Goal: Task Accomplishment & Management: Manage account settings

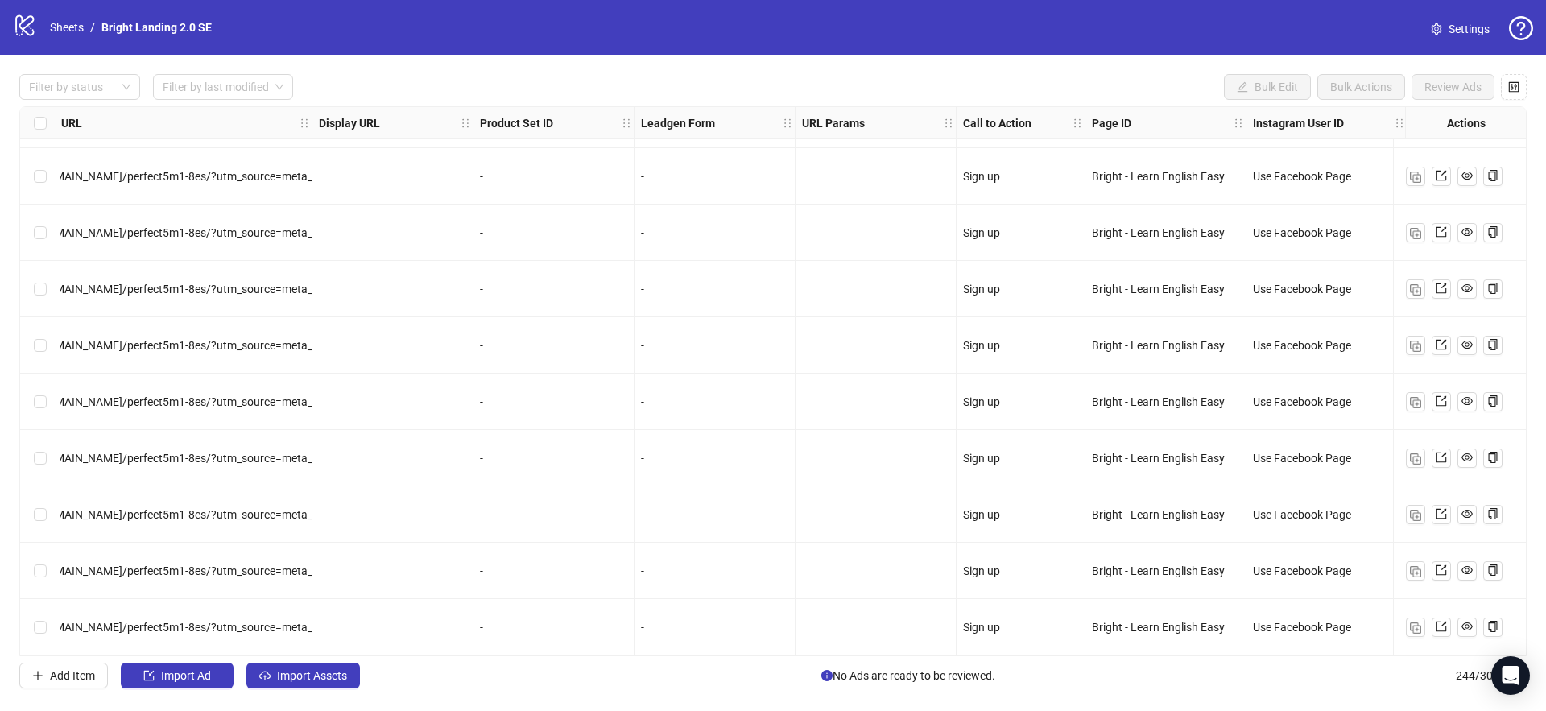
scroll to position [13242, 1781]
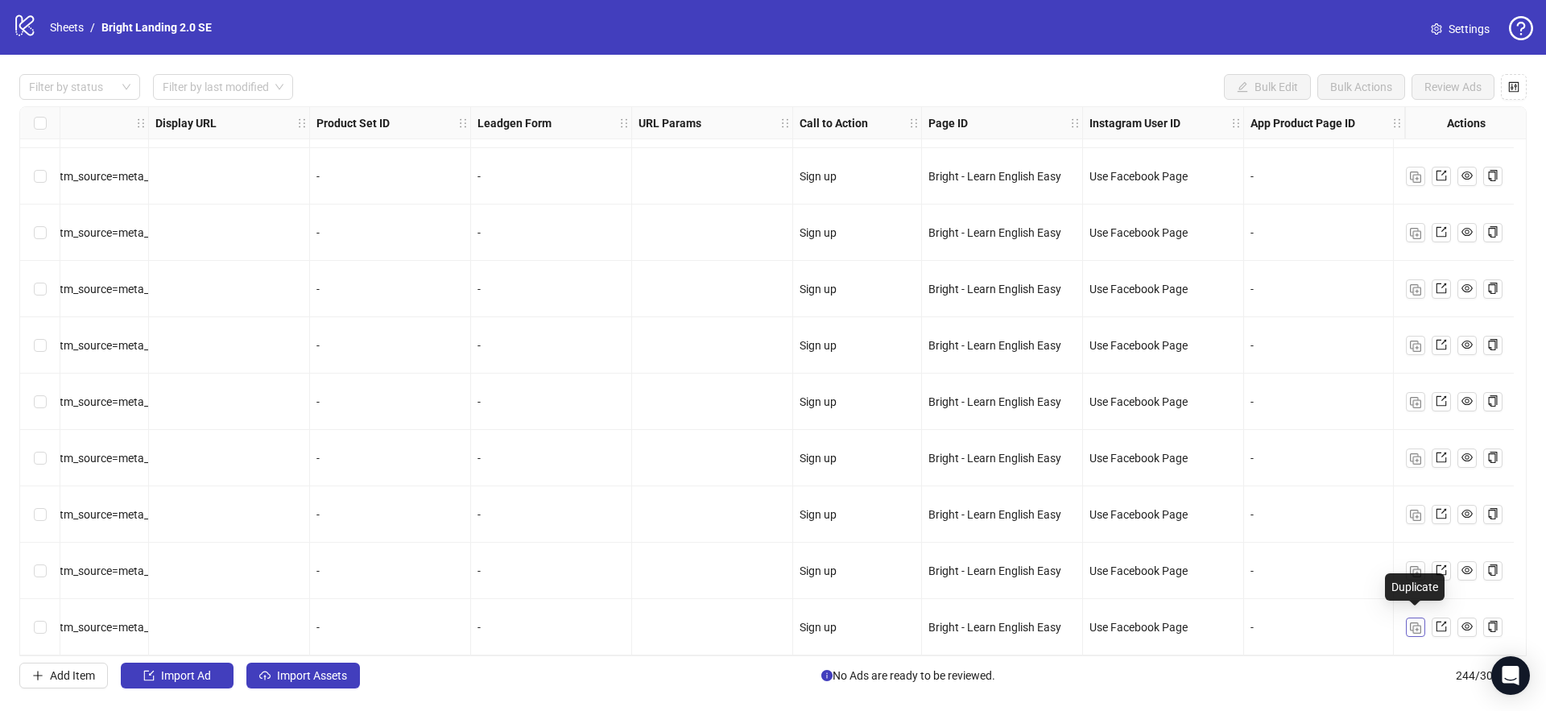
click at [1421, 619] on button "button" at bounding box center [1415, 627] width 19 height 19
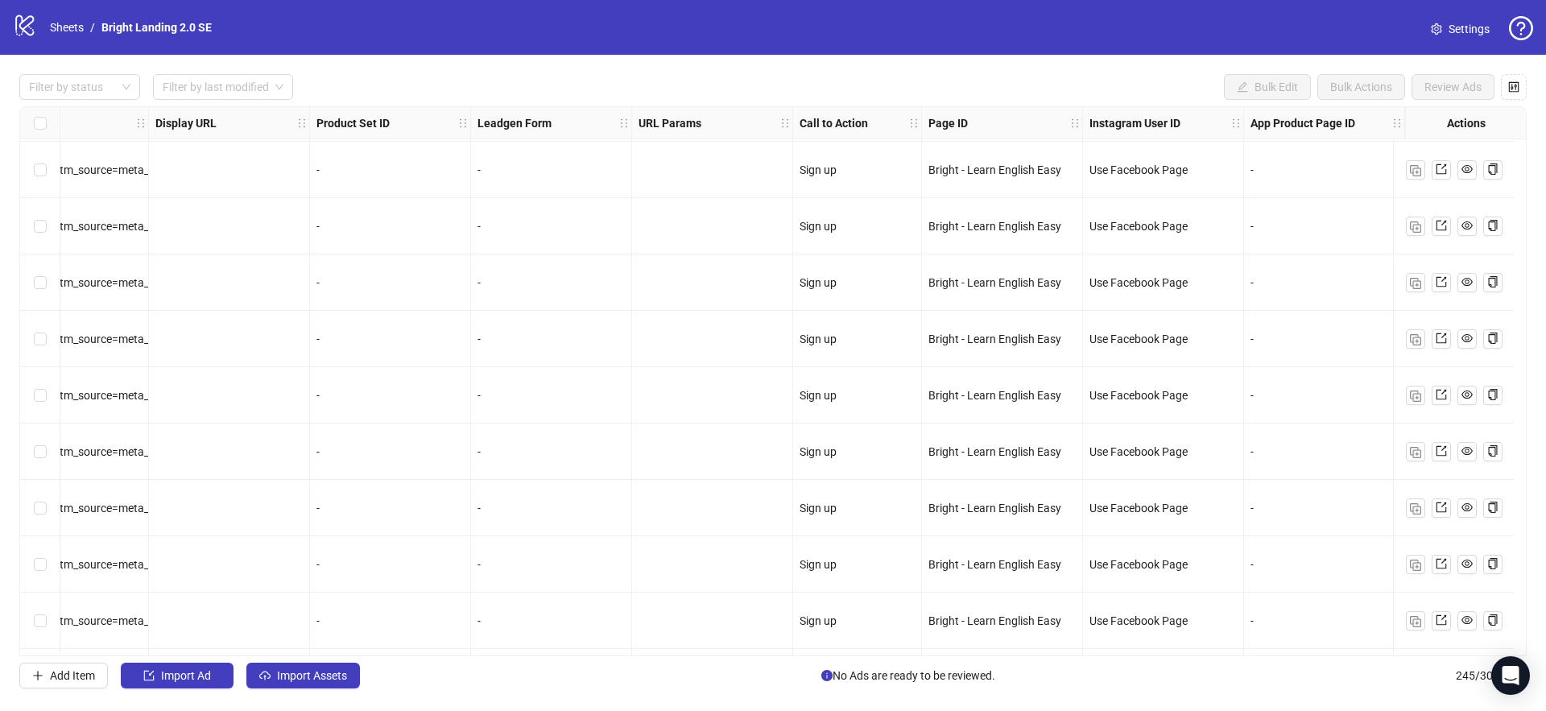
scroll to position [13298, 1781]
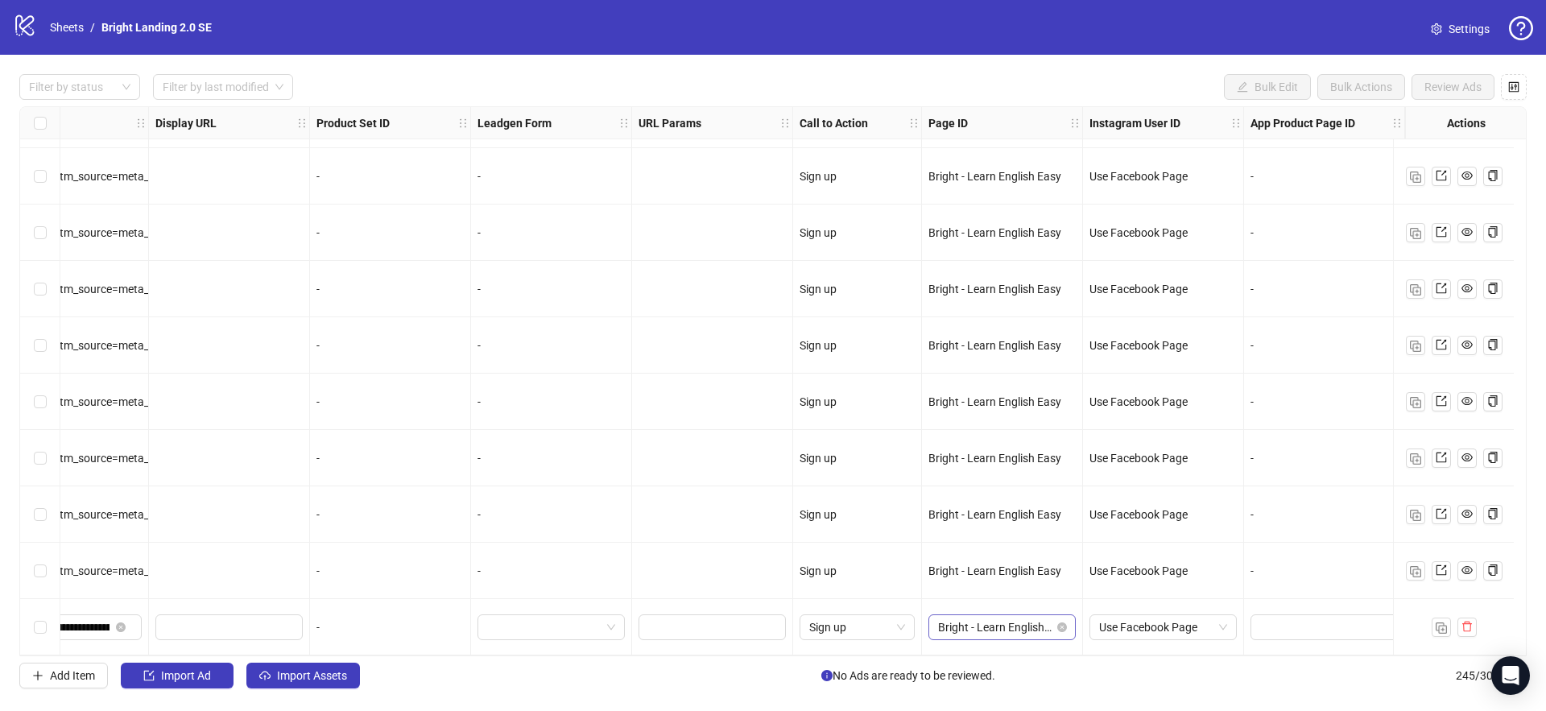
click at [1013, 615] on span "Bright - Learn English Easy" at bounding box center [1002, 627] width 128 height 24
click at [1440, 626] on img "button" at bounding box center [1441, 627] width 11 height 11
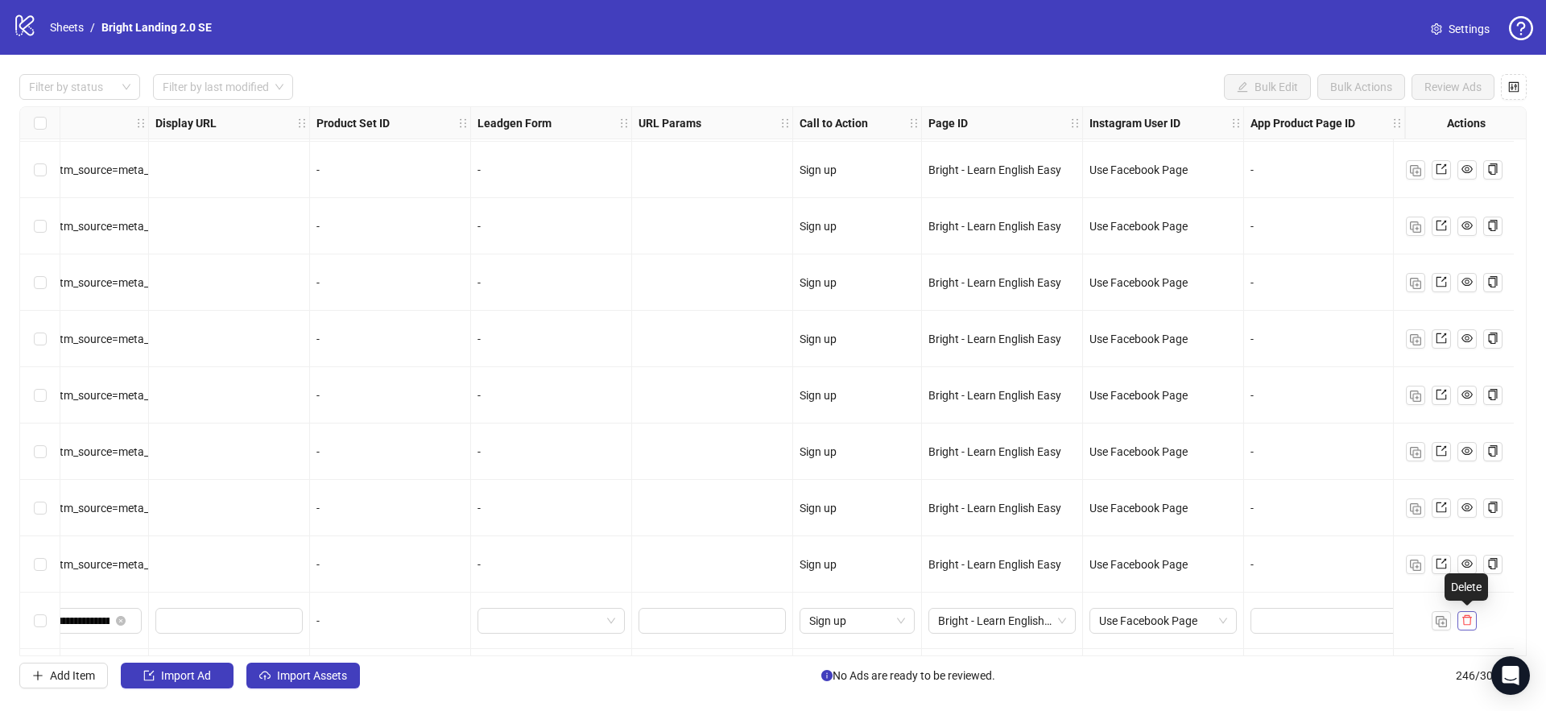
click at [1466, 625] on icon "delete" at bounding box center [1466, 619] width 11 height 11
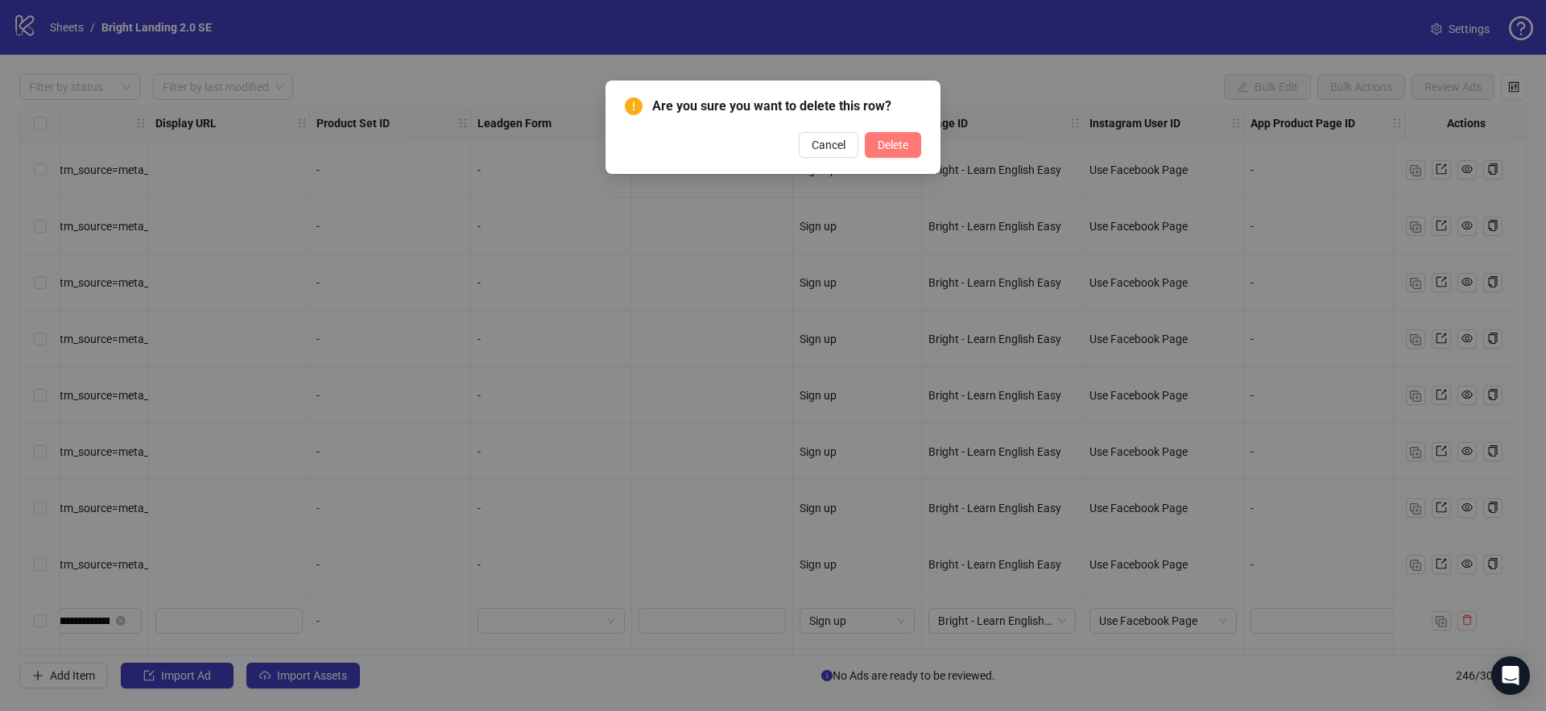
click at [904, 147] on span "Delete" at bounding box center [893, 144] width 31 height 13
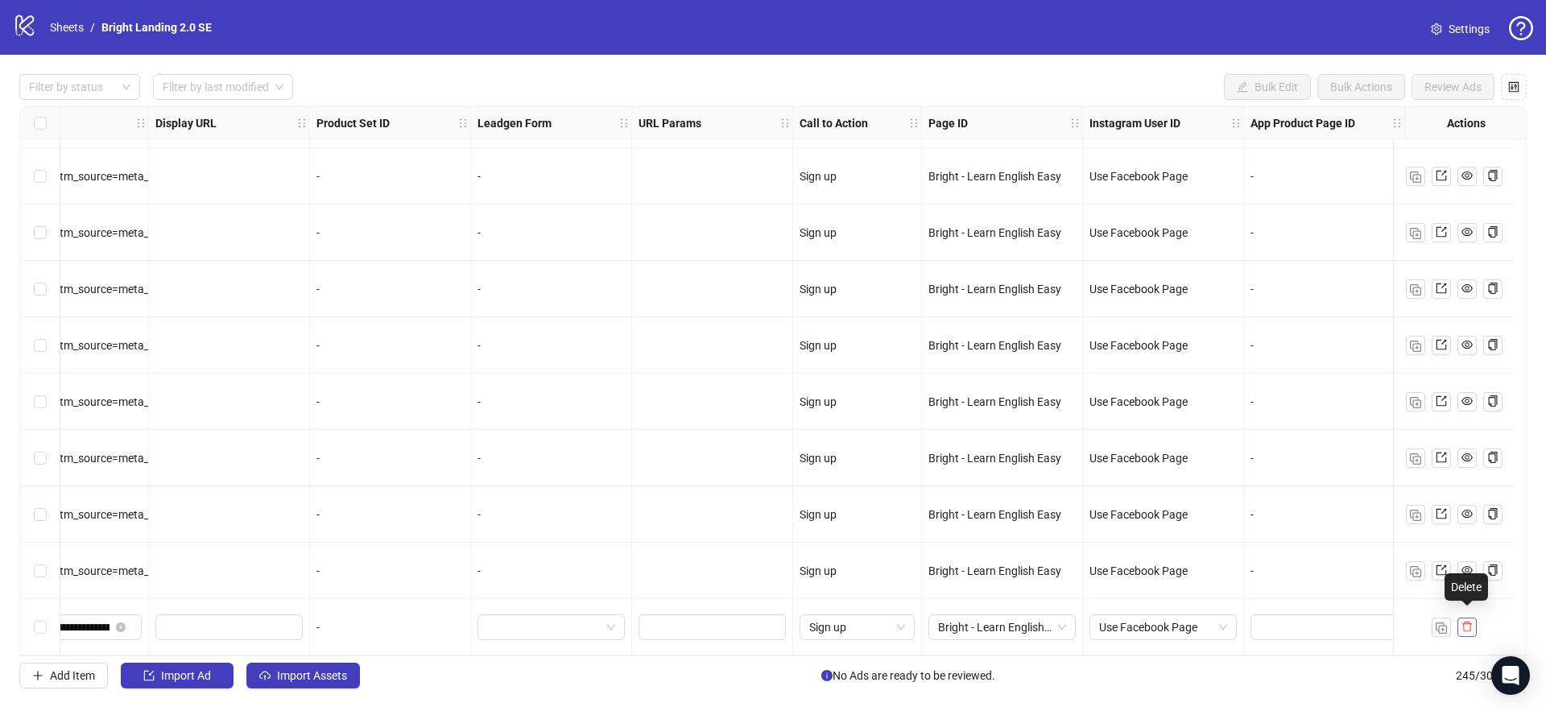
click at [1469, 621] on icon "delete" at bounding box center [1466, 626] width 11 height 11
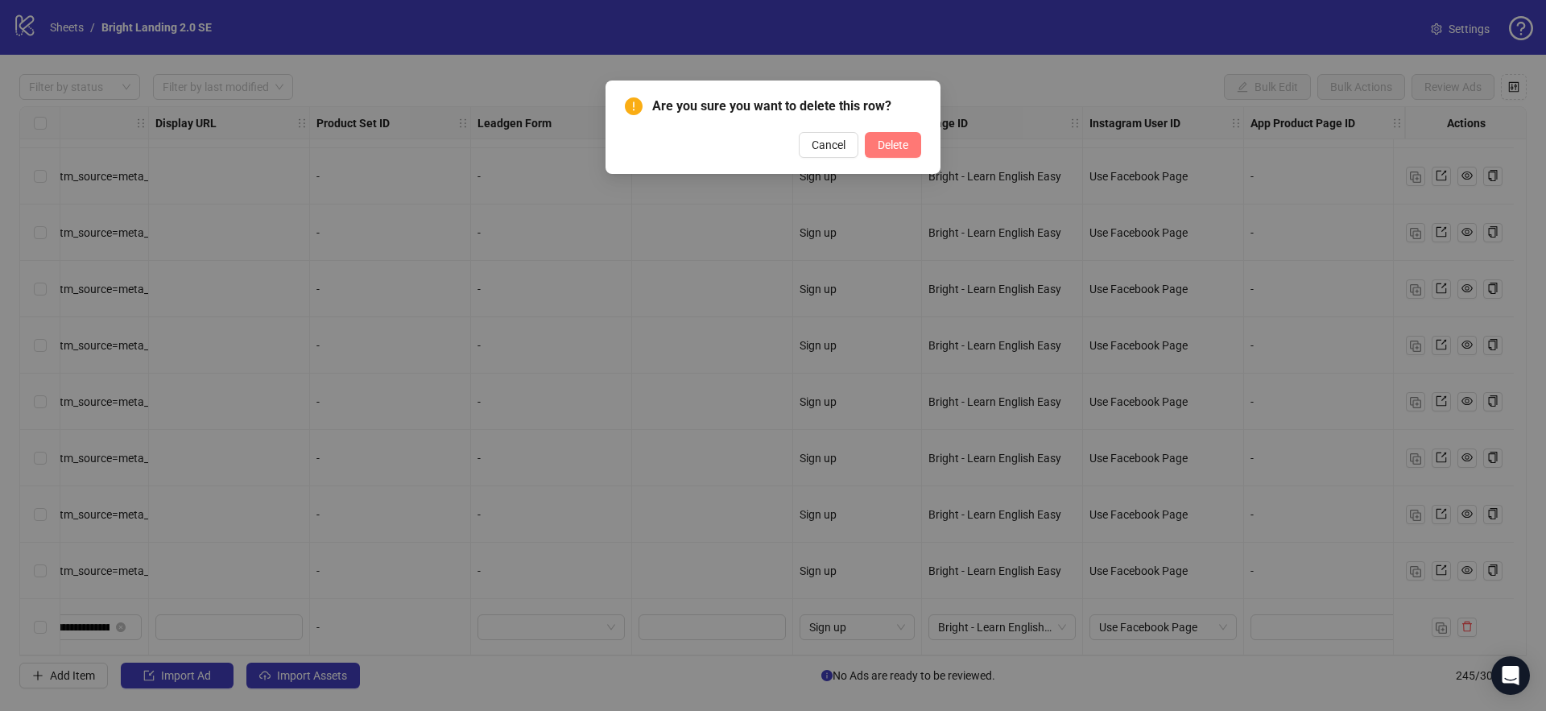
click at [885, 153] on button "Delete" at bounding box center [893, 145] width 56 height 26
